Goal: Contribute content

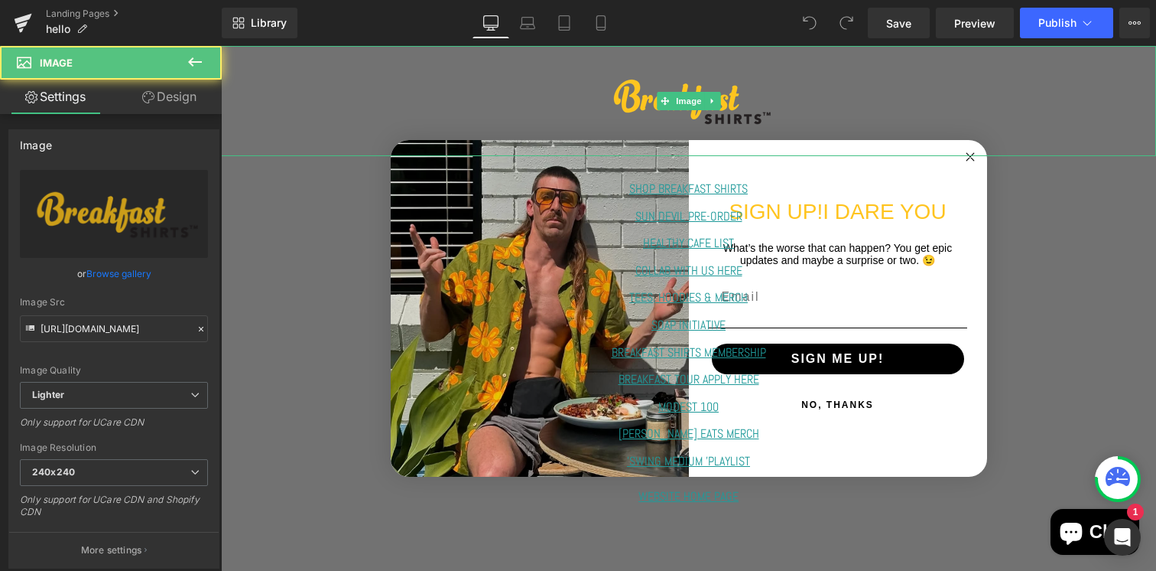
click at [968, 151] on div at bounding box center [688, 101] width 935 height 110
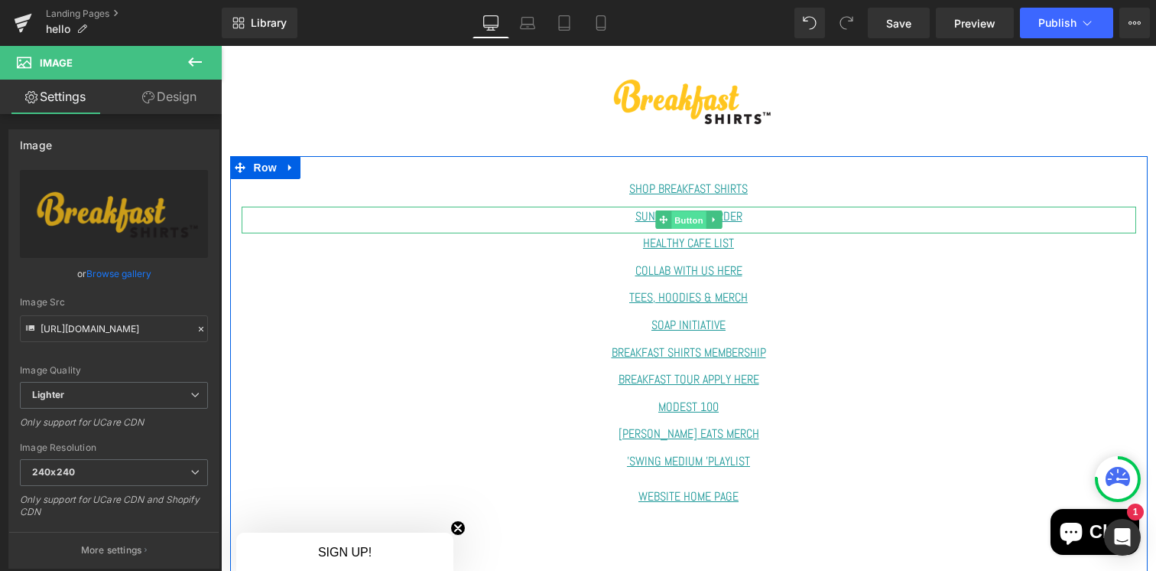
click at [686, 217] on span "Button" at bounding box center [689, 220] width 35 height 18
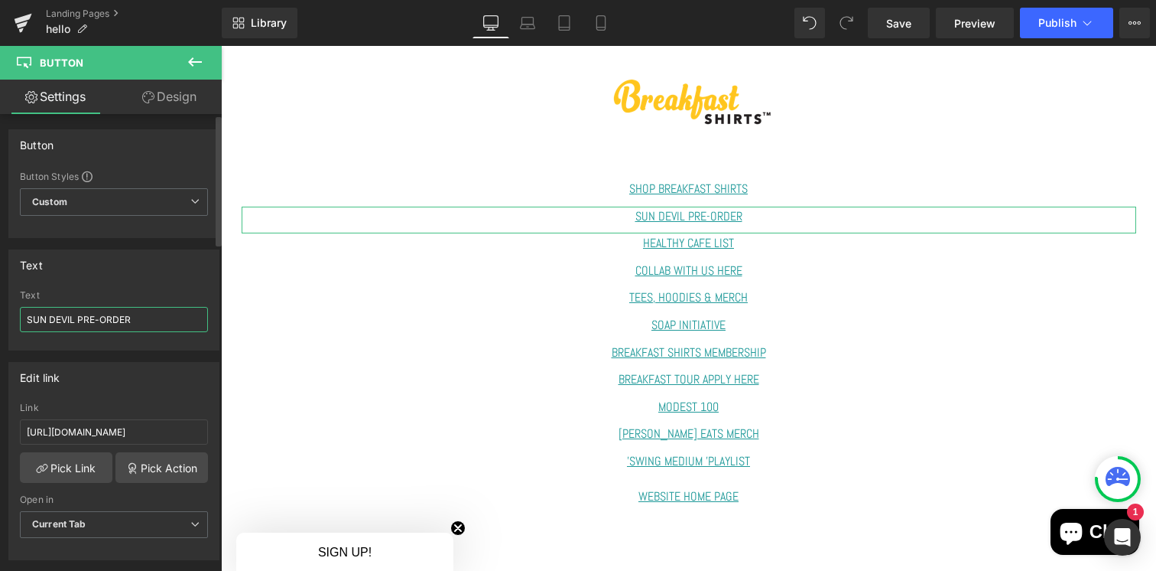
click at [141, 324] on input "SUN DEVIL PRE-ORDER" at bounding box center [114, 319] width 188 height 25
drag, startPoint x: 151, startPoint y: 318, endPoint x: 15, endPoint y: 320, distance: 136.9
click at [15, 320] on div "SUN DEVIL PRE-ORDER Text SUN DEVIL PRE-ORDER" at bounding box center [114, 320] width 210 height 60
type input "MORNING AFTER COLLAB TEE"
click at [122, 429] on input "[URL][DOMAIN_NAME]" at bounding box center [114, 431] width 188 height 25
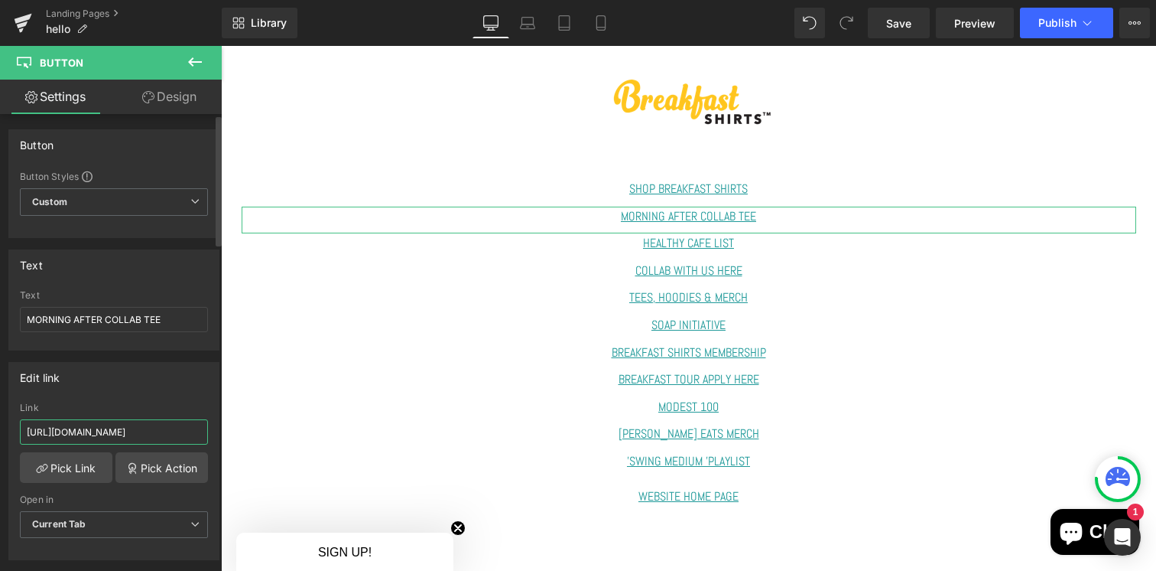
paste input "[DOMAIN_NAME][URL]"
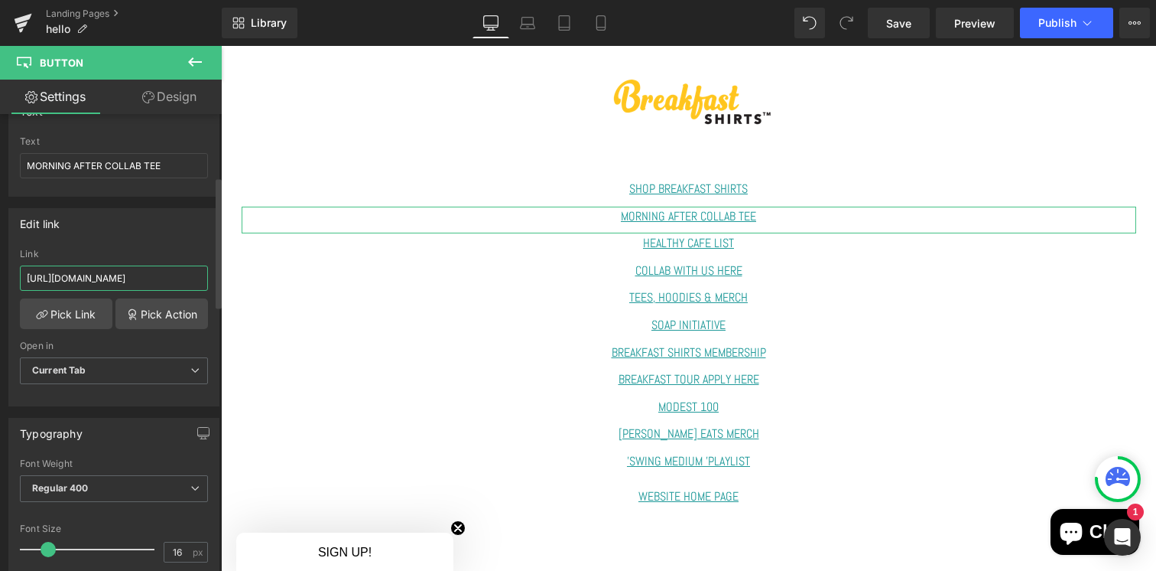
scroll to position [46, 0]
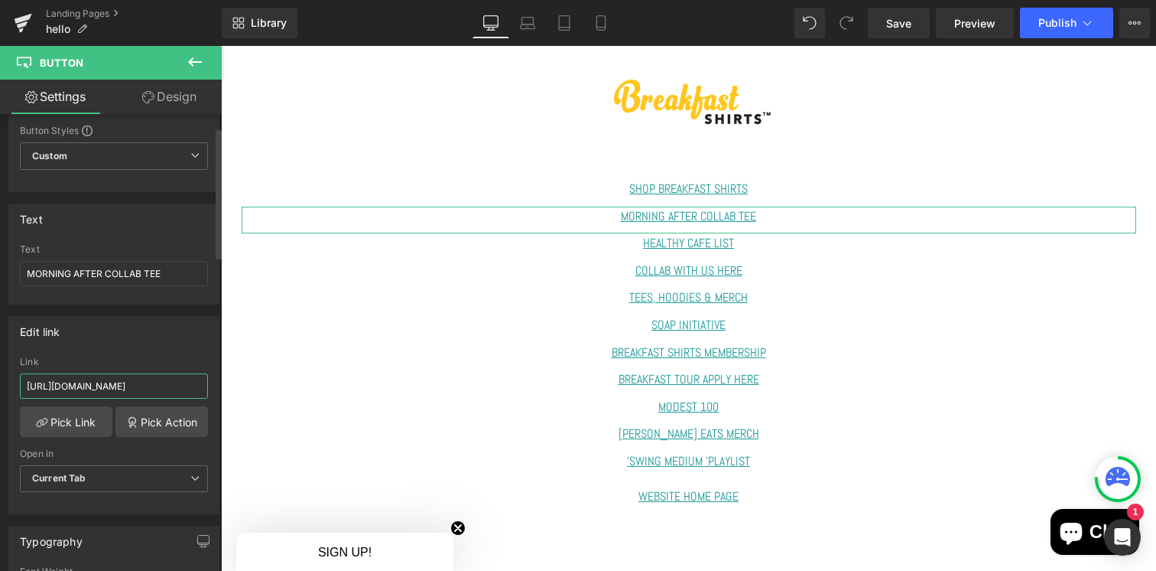
click at [70, 387] on input "[URL][DOMAIN_NAME]" at bounding box center [114, 385] width 188 height 25
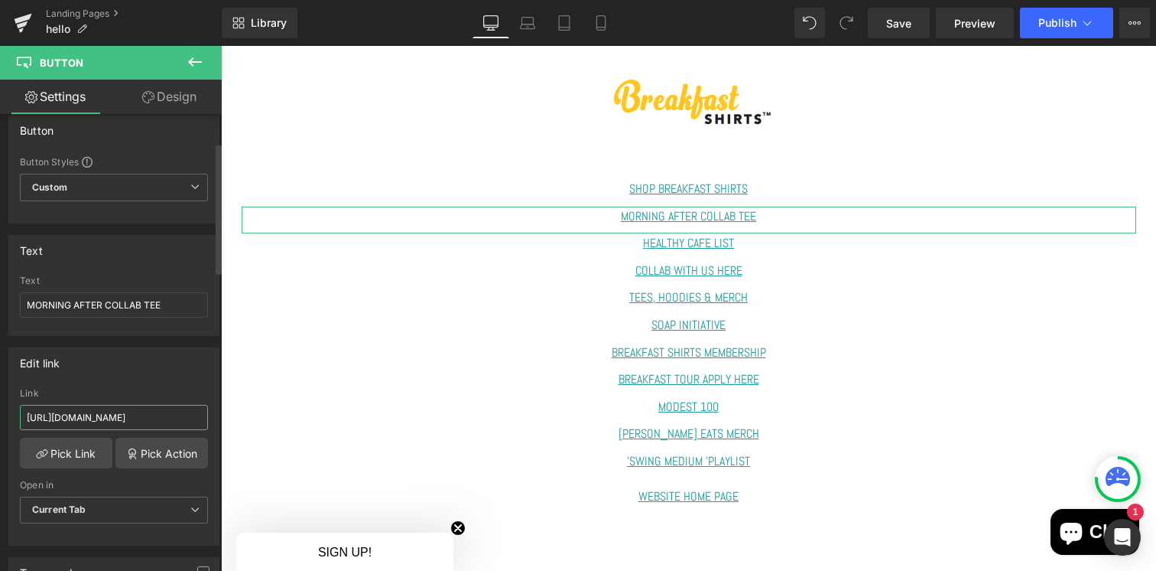
scroll to position [0, 0]
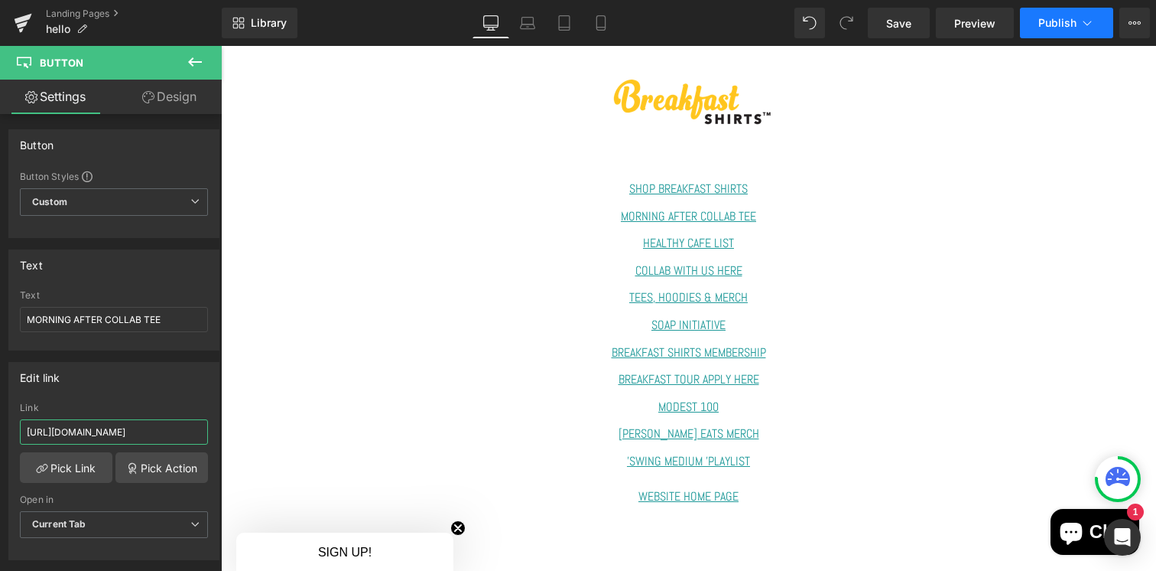
type input "[URL][DOMAIN_NAME]"
click at [1072, 30] on button "Publish" at bounding box center [1066, 23] width 93 height 31
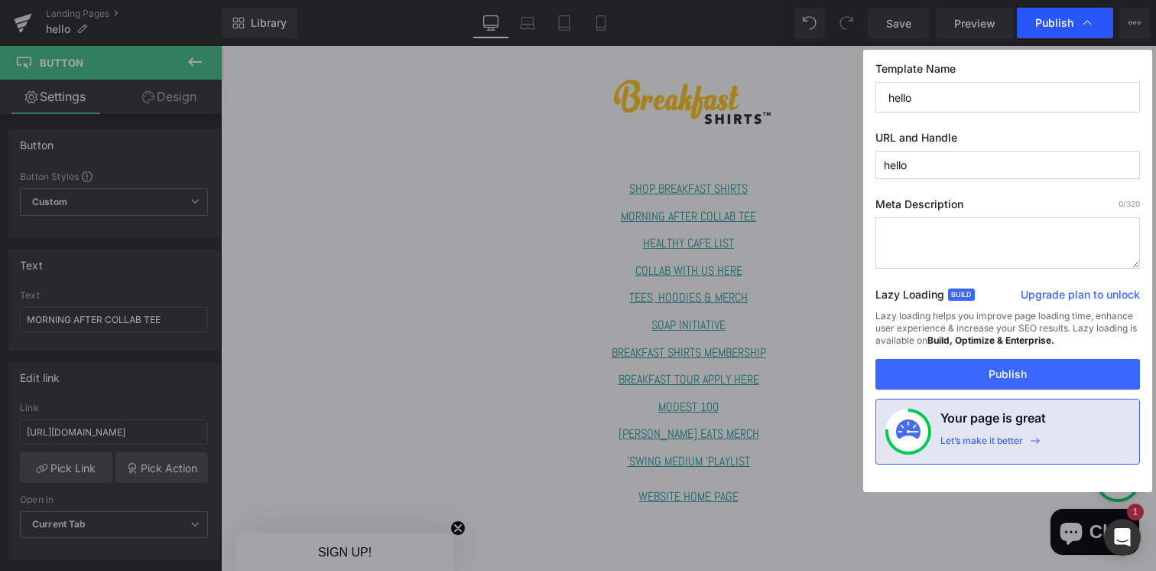
click at [1068, 33] on div "Publish" at bounding box center [1065, 23] width 96 height 31
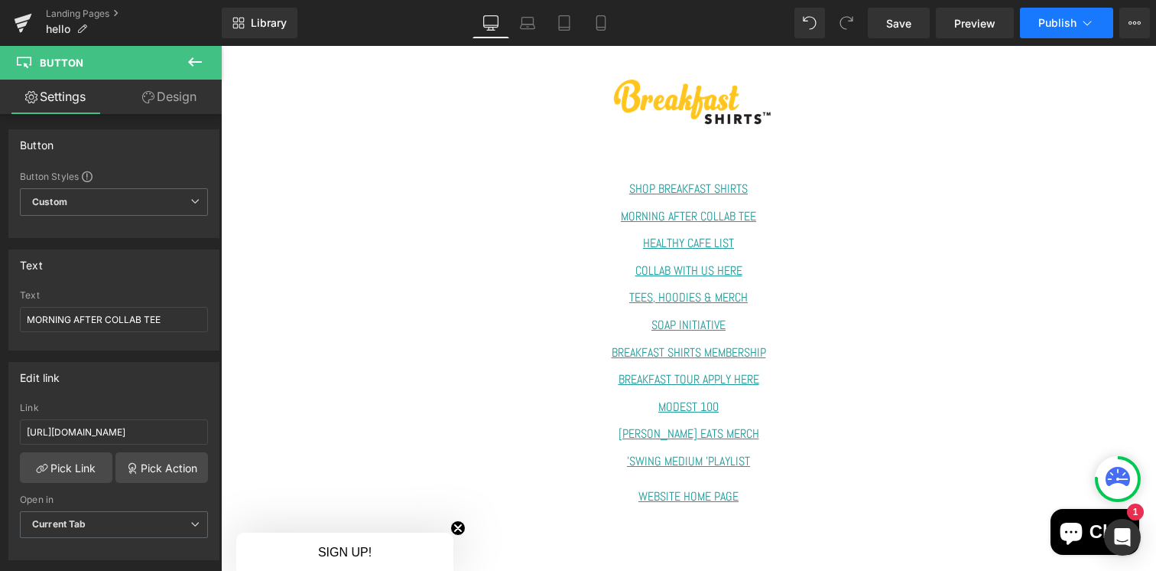
click at [1070, 25] on span "Publish" at bounding box center [1058, 23] width 38 height 12
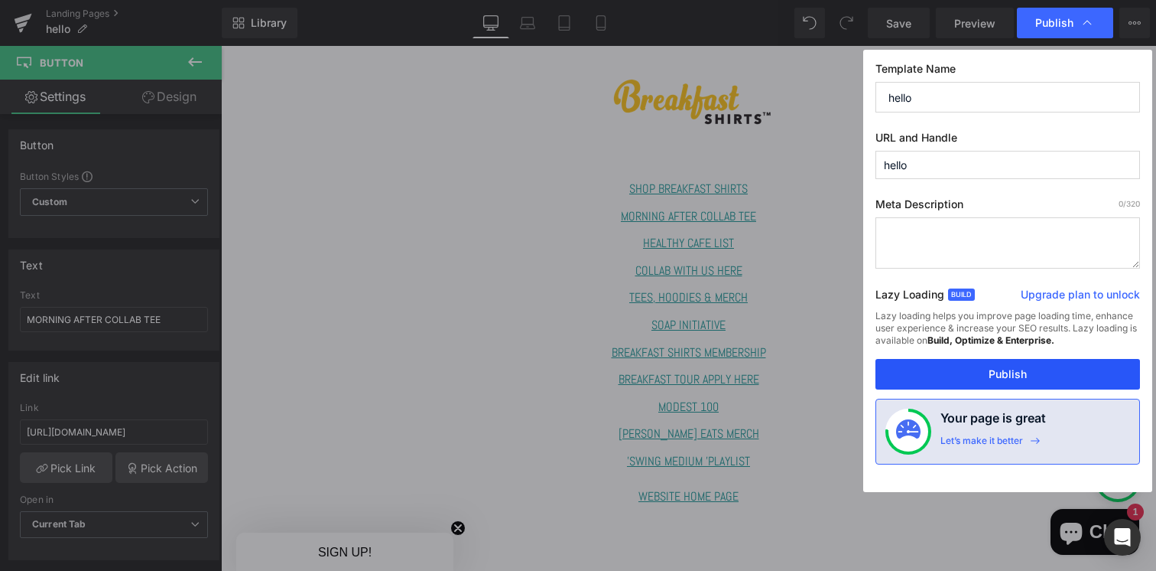
click at [1000, 377] on button "Publish" at bounding box center [1008, 374] width 265 height 31
